Goal: Obtain resource: Obtain resource

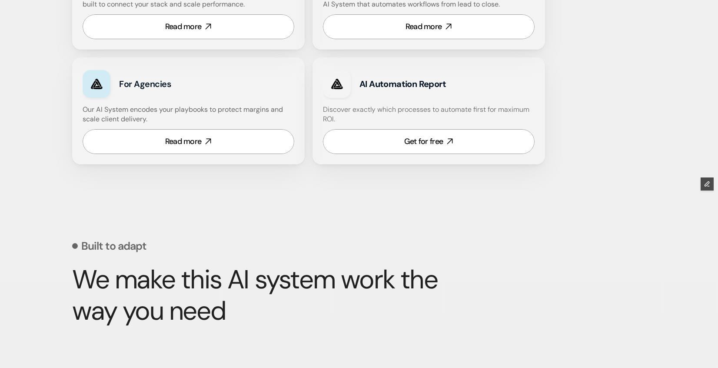
scroll to position [621, 0]
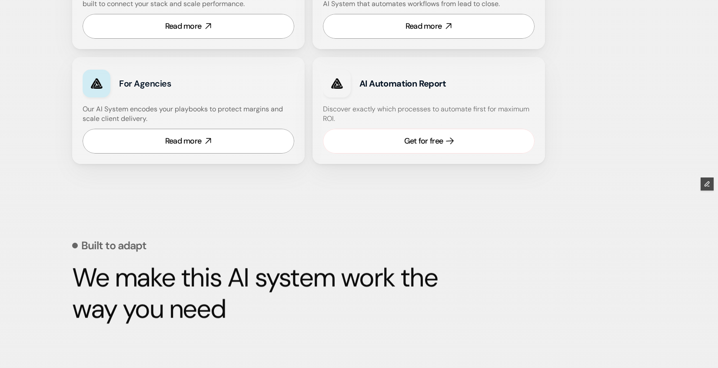
click at [410, 138] on div "Get for free" at bounding box center [423, 141] width 39 height 11
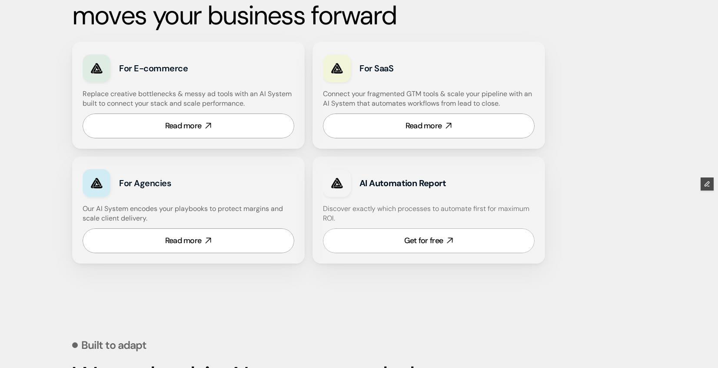
scroll to position [522, 0]
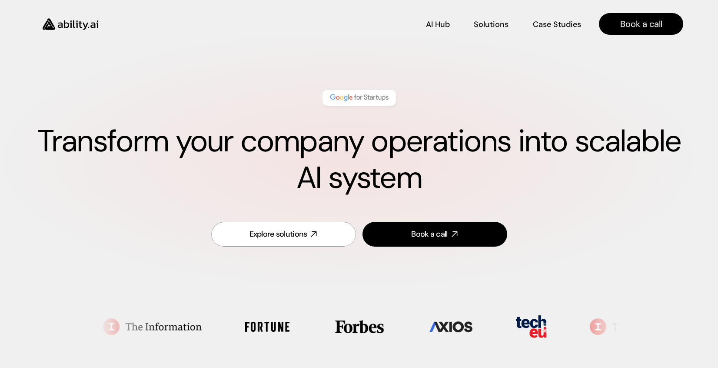
scroll to position [539, 0]
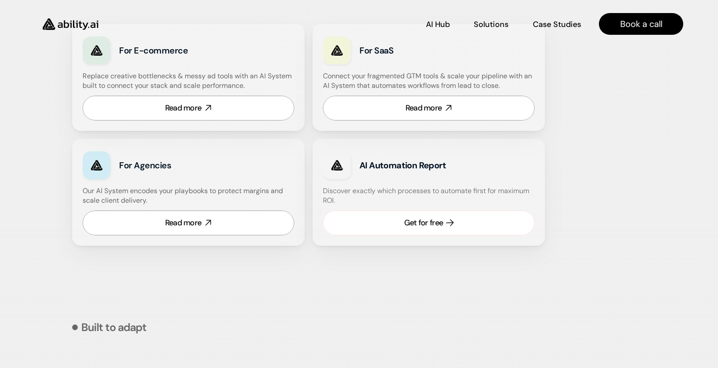
click at [393, 215] on link "Get for free" at bounding box center [429, 222] width 212 height 25
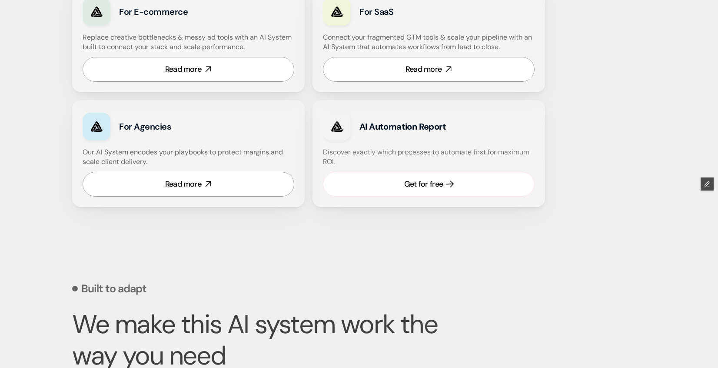
scroll to position [578, 0]
click at [433, 181] on div "Get for free" at bounding box center [423, 183] width 39 height 11
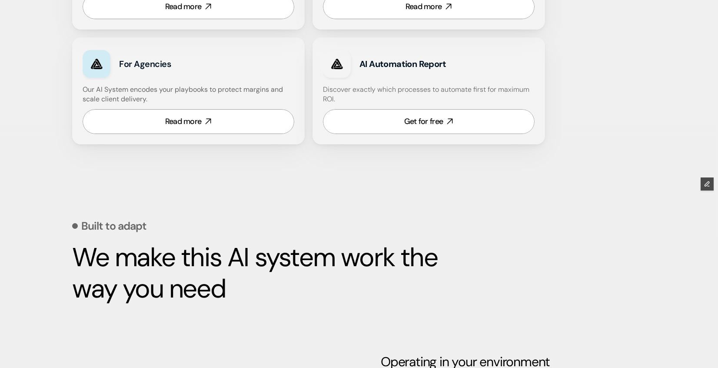
scroll to position [641, 0]
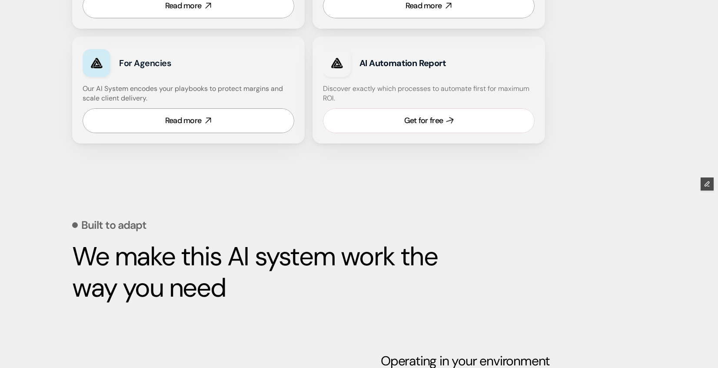
click at [428, 128] on link "Get for free" at bounding box center [429, 120] width 212 height 25
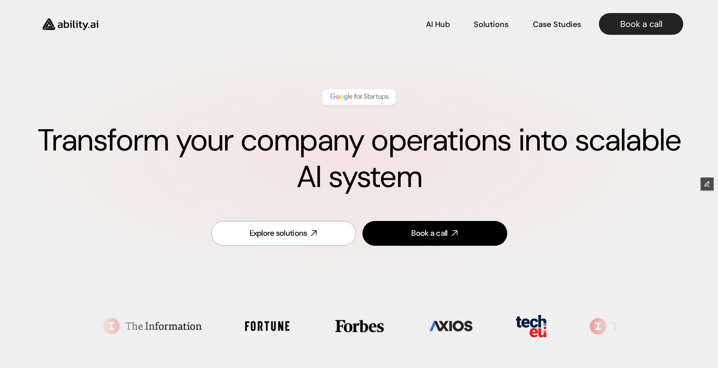
scroll to position [0, 0]
